Goal: Task Accomplishment & Management: Manage account settings

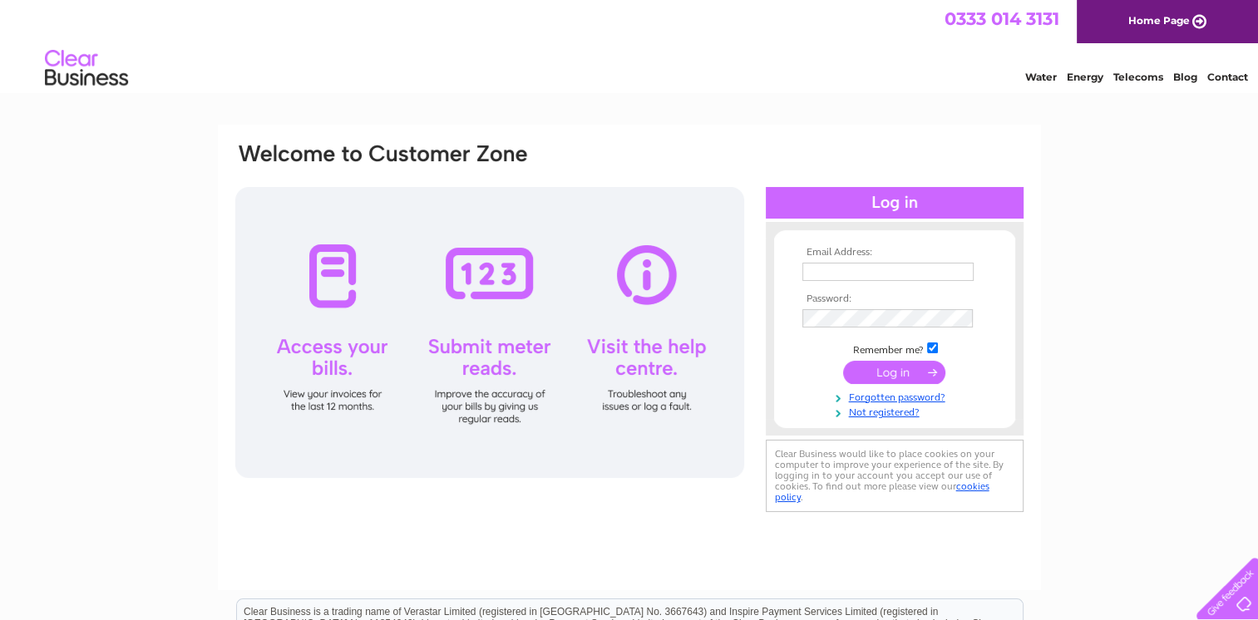
type input "[EMAIL_ADDRESS][DOMAIN_NAME]"
click at [896, 371] on input "submit" at bounding box center [894, 372] width 102 height 23
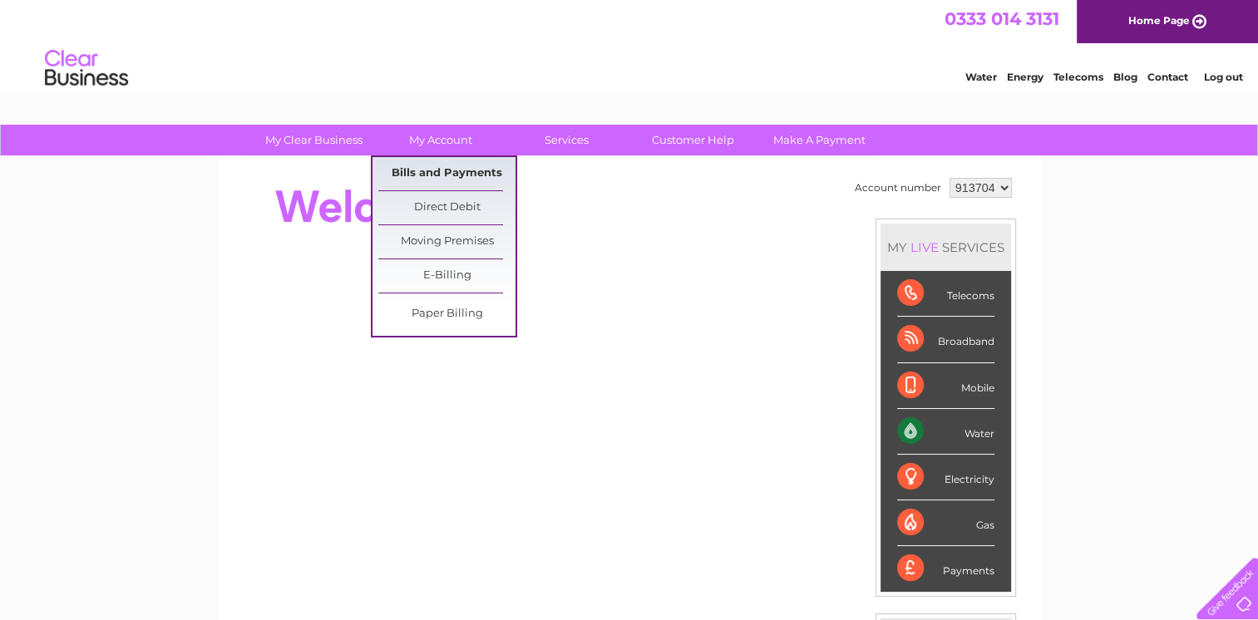
click at [456, 175] on link "Bills and Payments" at bounding box center [446, 173] width 137 height 33
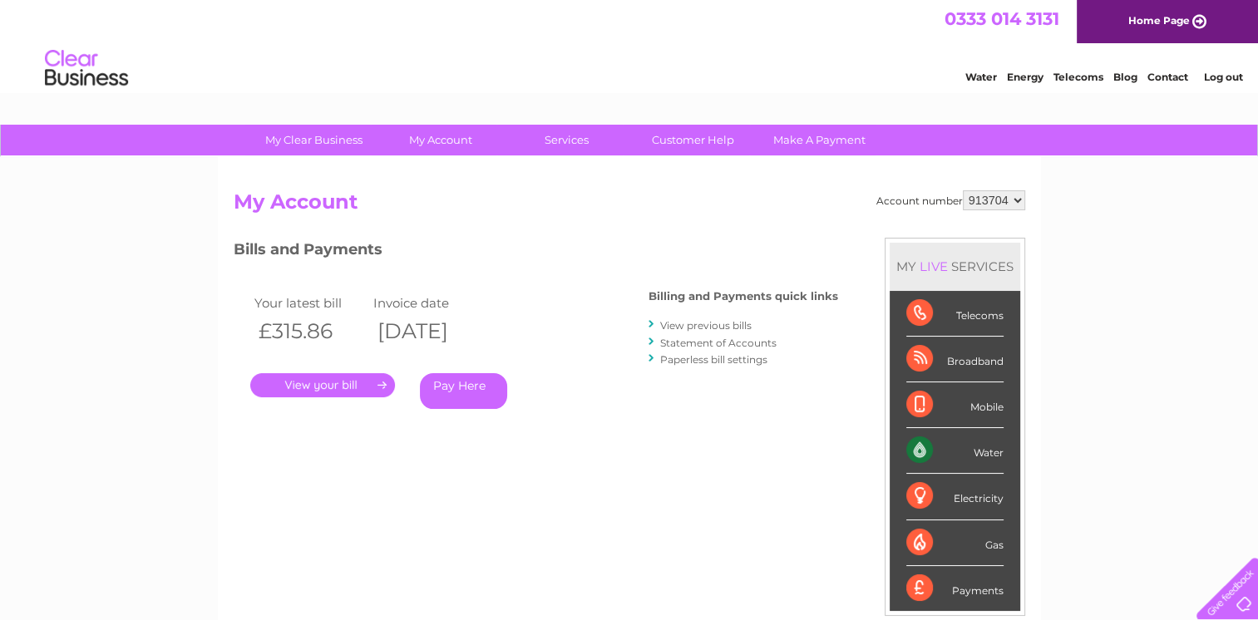
click at [352, 384] on link "." at bounding box center [322, 385] width 145 height 24
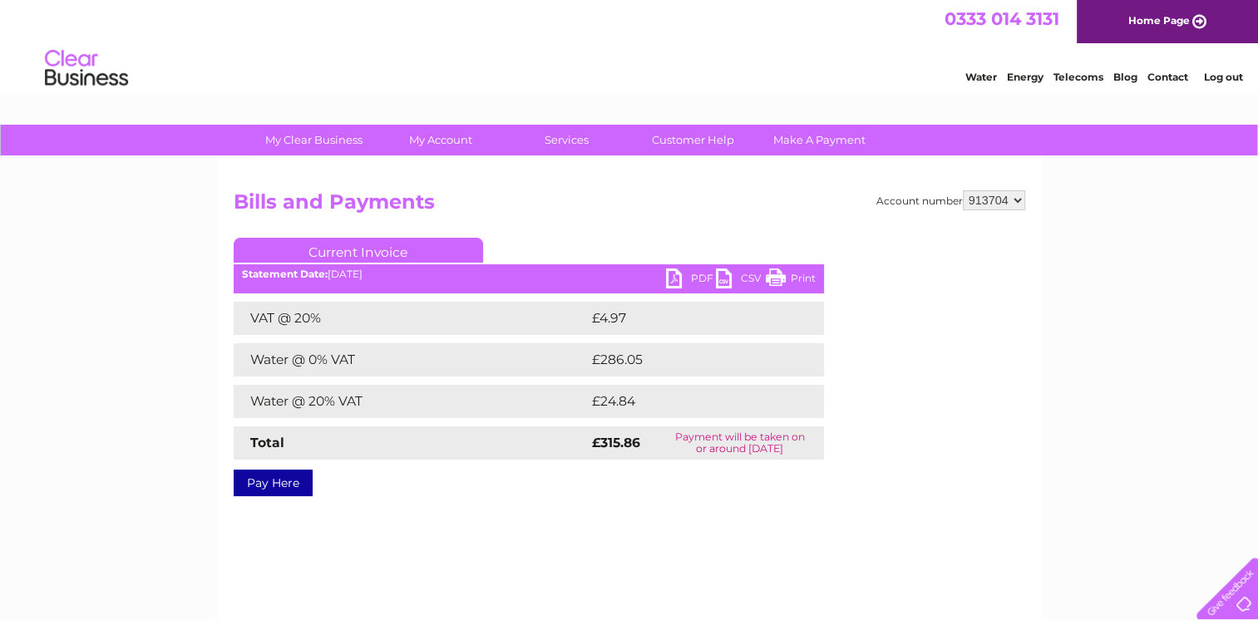
click at [702, 276] on link "PDF" at bounding box center [691, 281] width 50 height 24
